Goal: Task Accomplishment & Management: Manage account settings

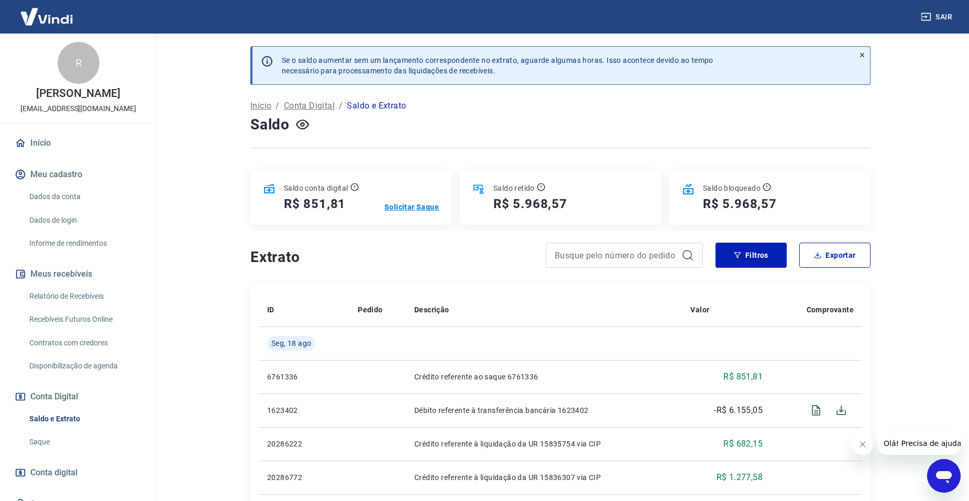
click at [417, 208] on p "Solicitar Saque" at bounding box center [411, 207] width 54 height 10
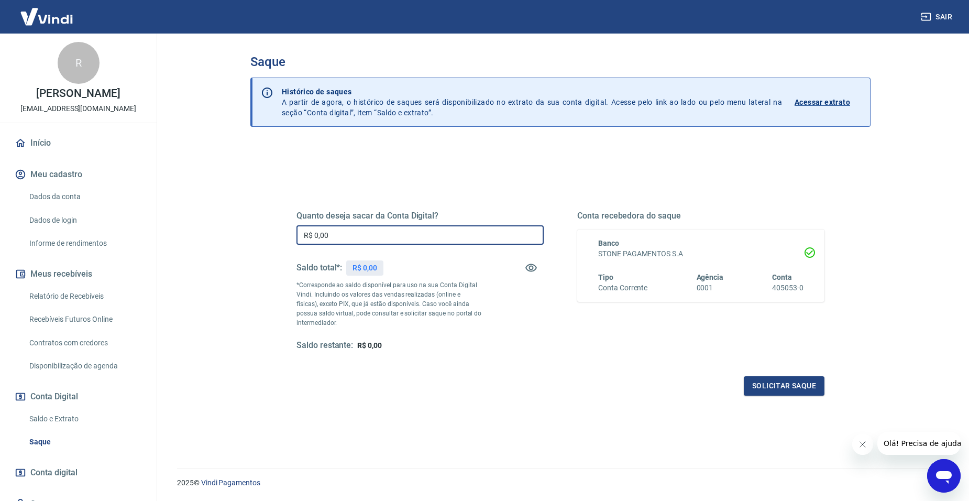
click at [374, 231] on input "R$ 0,00" at bounding box center [419, 234] width 247 height 19
type input "R$ 851,81"
click at [479, 355] on div "Quanto deseja sacar da Conta Digital? R$ 851,81 ​ Saldo total*: R$ 851,81 *Corr…" at bounding box center [560, 290] width 528 height 210
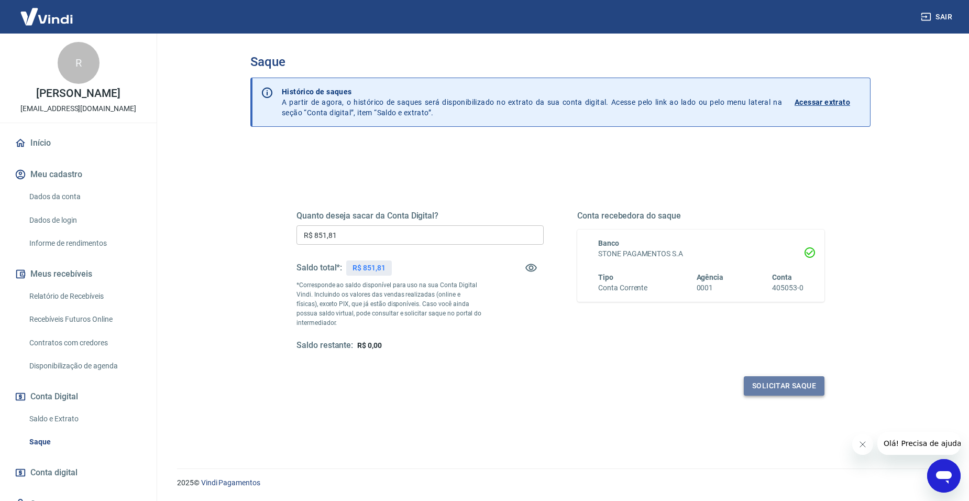
click at [771, 379] on button "Solicitar saque" at bounding box center [784, 385] width 81 height 19
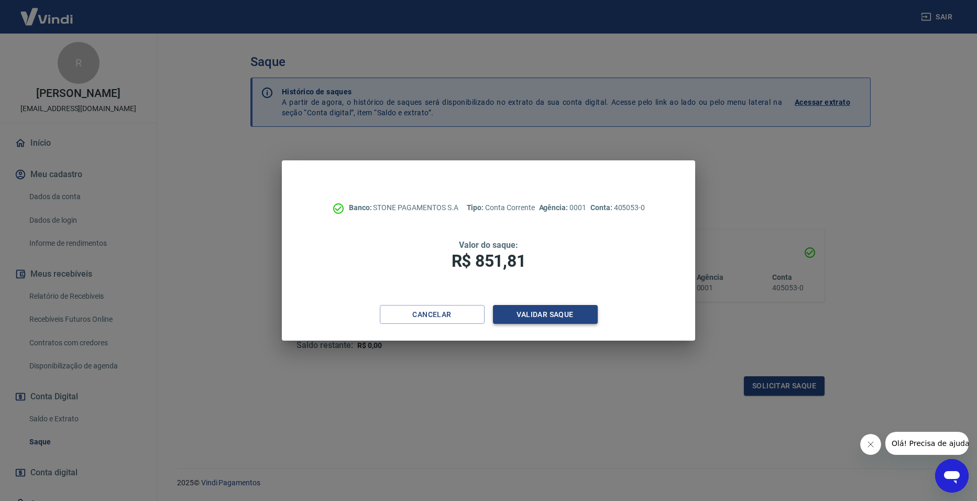
click at [534, 317] on button "Validar saque" at bounding box center [545, 314] width 105 height 19
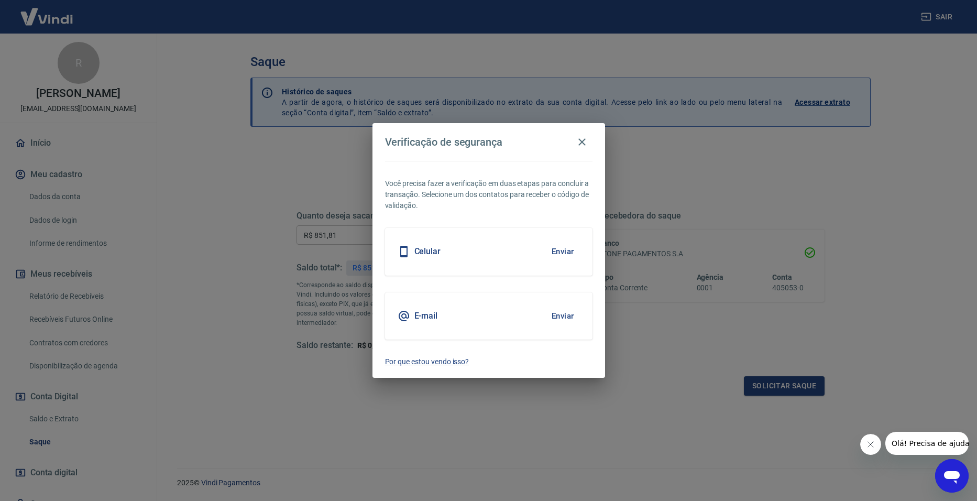
click at [562, 251] on button "Enviar" at bounding box center [563, 251] width 34 height 22
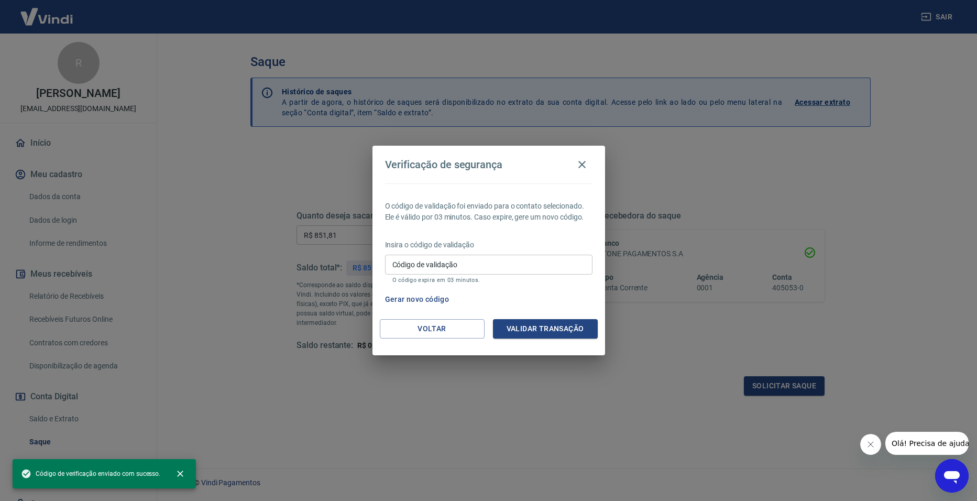
click at [471, 262] on input "Código de validação" at bounding box center [488, 264] width 207 height 19
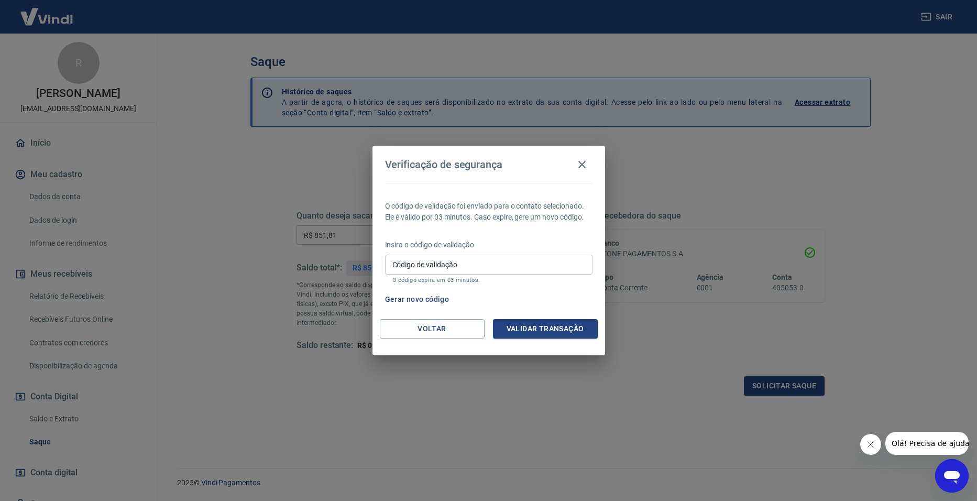
click at [513, 263] on input "Código de validação" at bounding box center [488, 264] width 207 height 19
click at [482, 270] on input "Código de validação" at bounding box center [488, 264] width 207 height 19
type input "700726"
click at [517, 338] on button "Validar transação" at bounding box center [545, 328] width 105 height 19
